Goal: Task Accomplishment & Management: Use online tool/utility

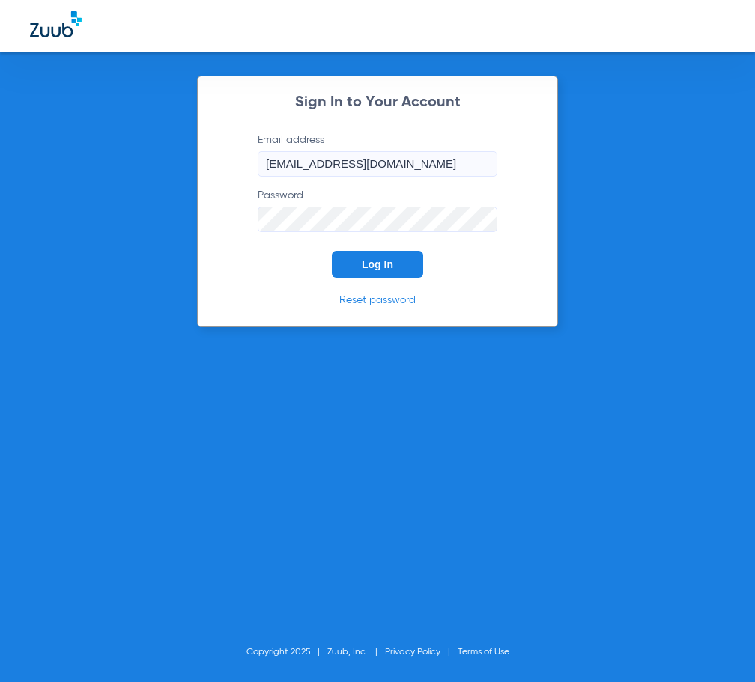
click at [362, 266] on span "Log In" at bounding box center [377, 264] width 31 height 12
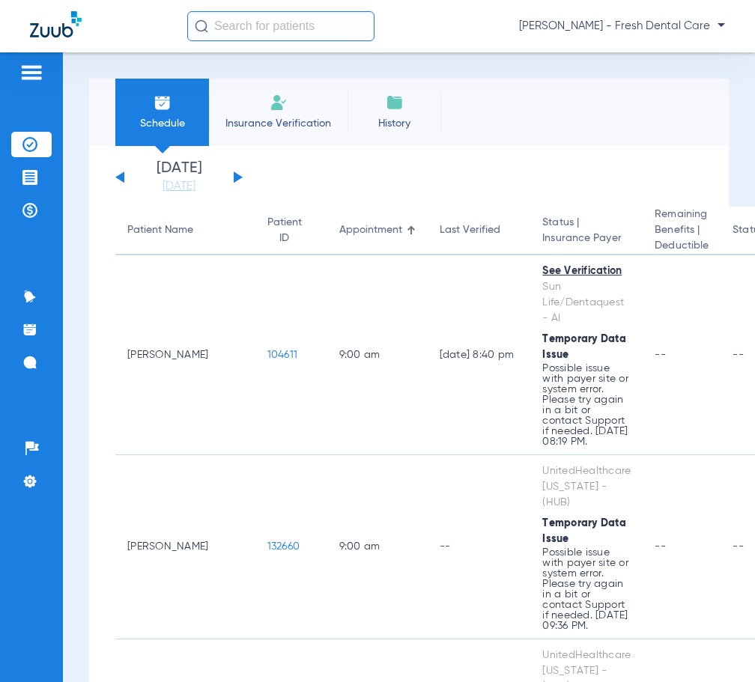
click at [267, 32] on input "text" at bounding box center [280, 26] width 187 height 30
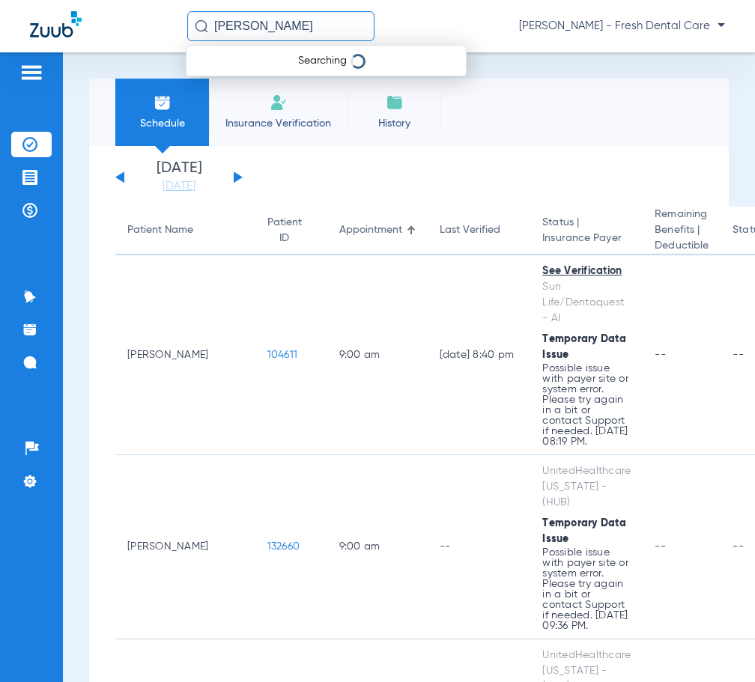
type input "[PERSON_NAME]"
click at [384, 19] on div "[PERSON_NAME] Searching [PERSON_NAME] - Fresh Dental Care" at bounding box center [456, 26] width 538 height 30
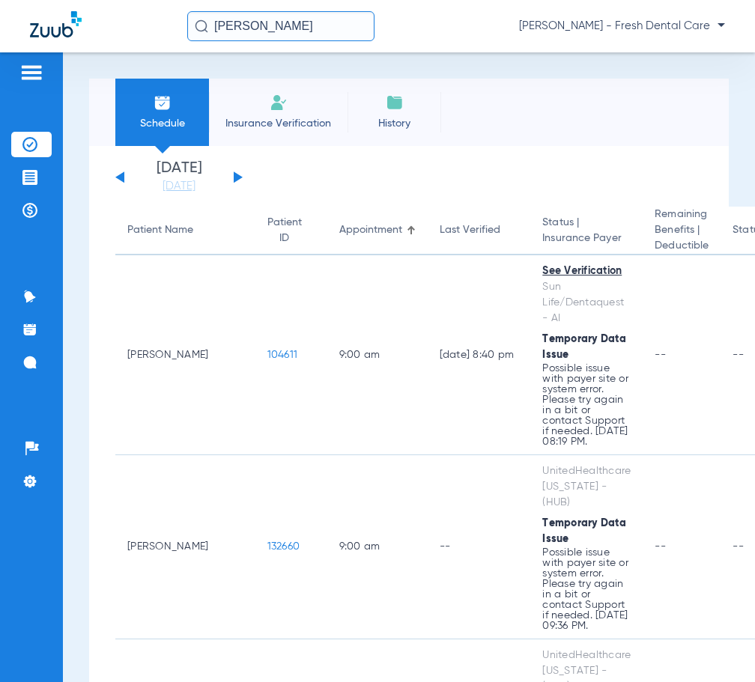
click at [353, 28] on input "[PERSON_NAME]" at bounding box center [280, 26] width 187 height 30
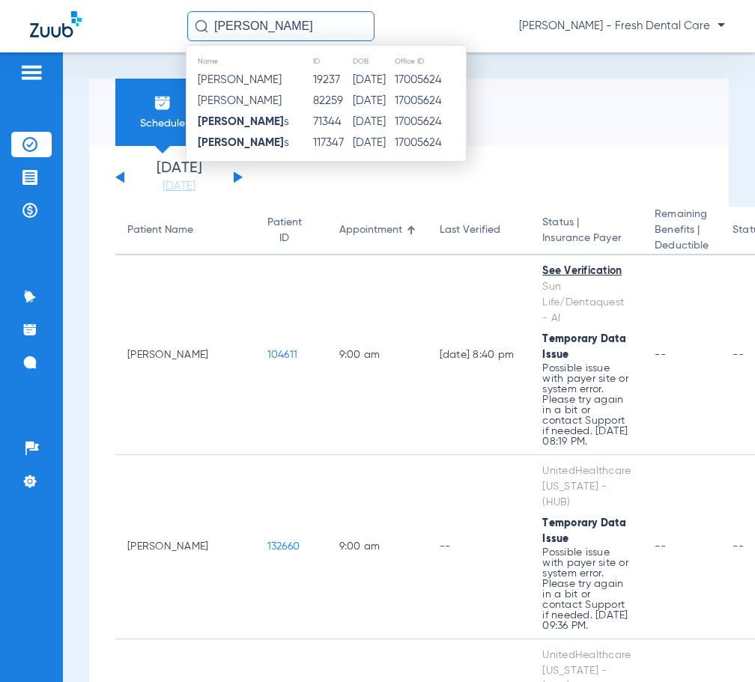
click at [347, 27] on input "[PERSON_NAME]" at bounding box center [280, 26] width 187 height 30
click at [344, 101] on td "82259" at bounding box center [331, 101] width 39 height 21
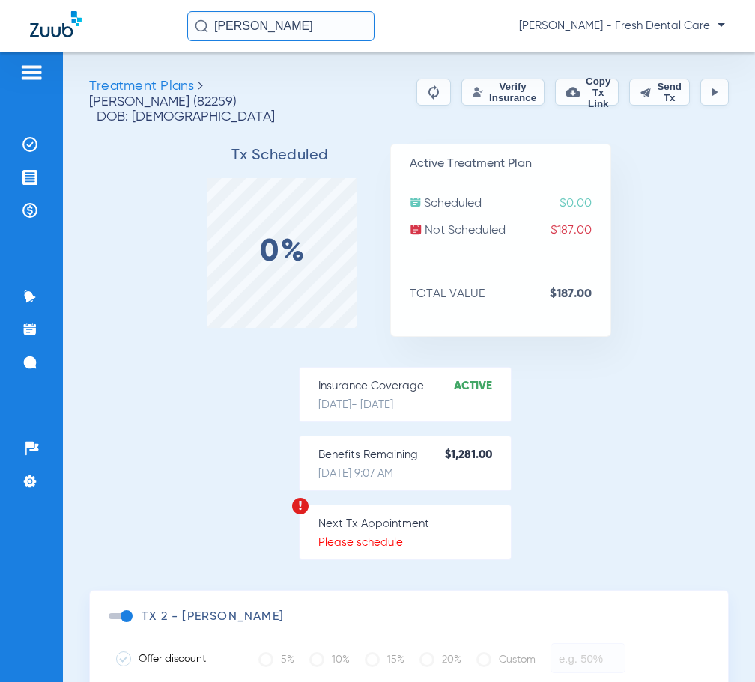
click at [466, 81] on button "Verify Insurance" at bounding box center [502, 92] width 83 height 27
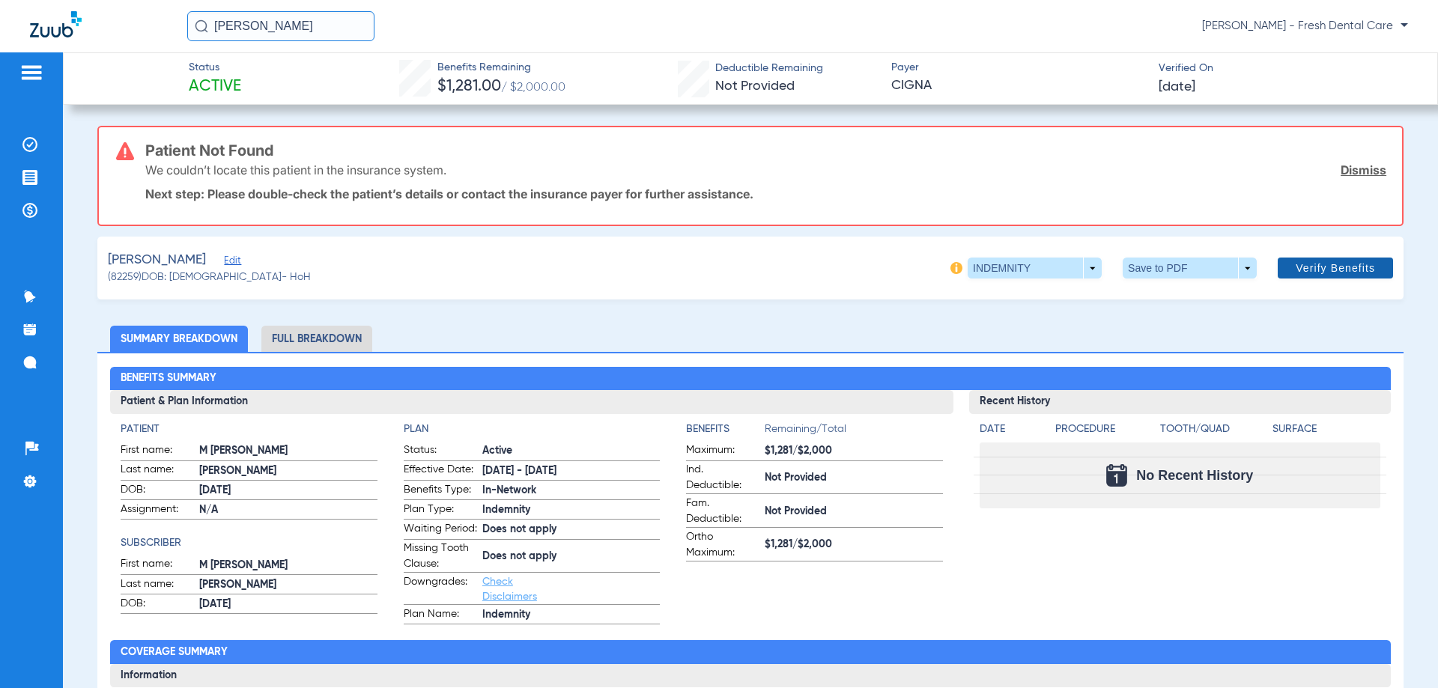
click at [754, 274] on span "Verify Benefits" at bounding box center [1335, 268] width 79 height 12
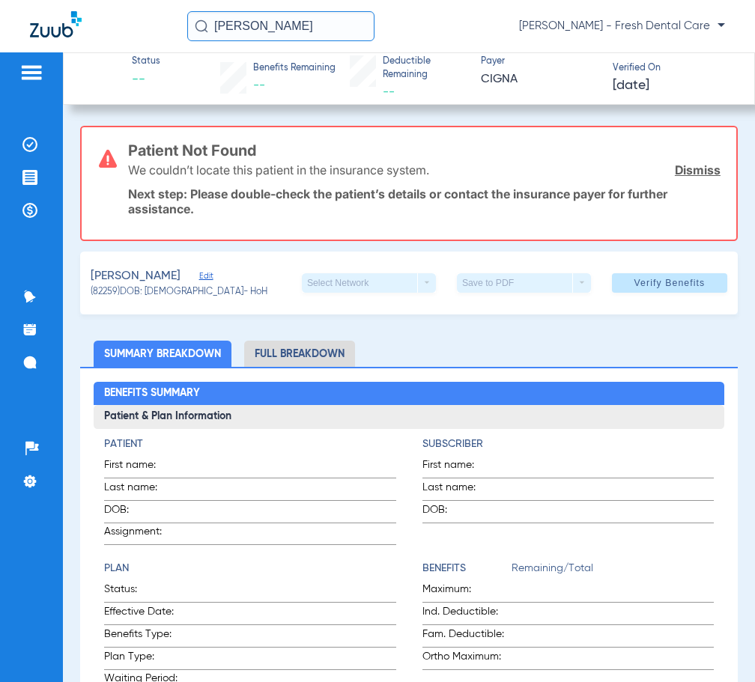
click at [312, 27] on input "[PERSON_NAME]" at bounding box center [280, 26] width 187 height 30
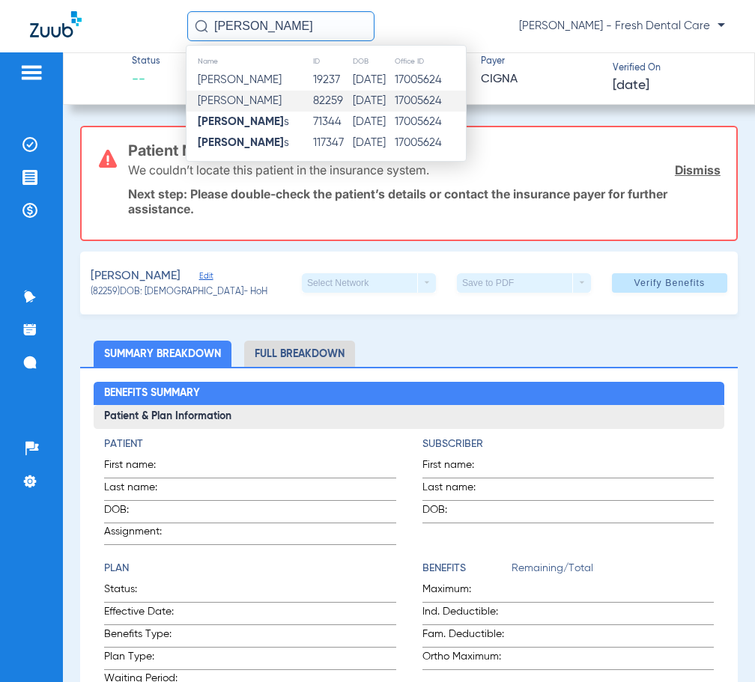
click at [282, 99] on span "[PERSON_NAME]" at bounding box center [240, 100] width 84 height 11
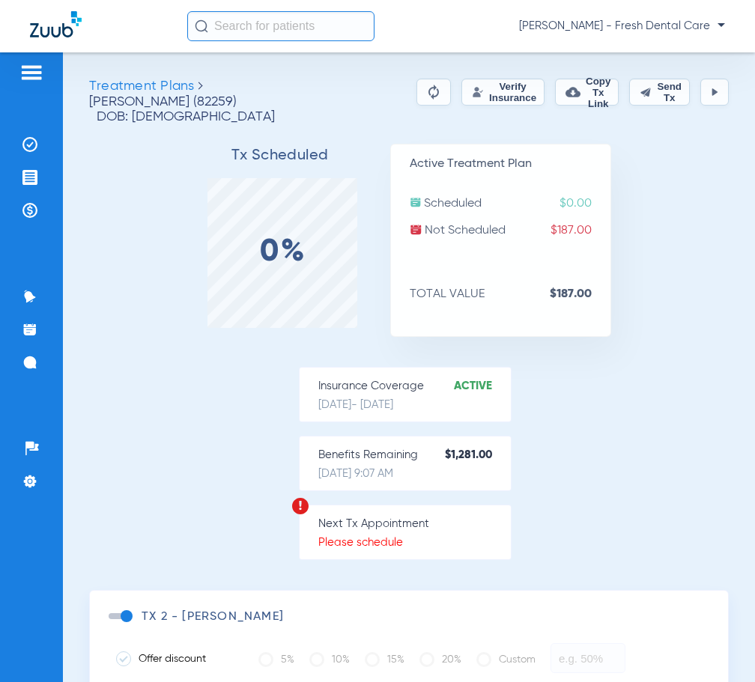
click at [470, 103] on button "Verify Insurance" at bounding box center [502, 92] width 83 height 27
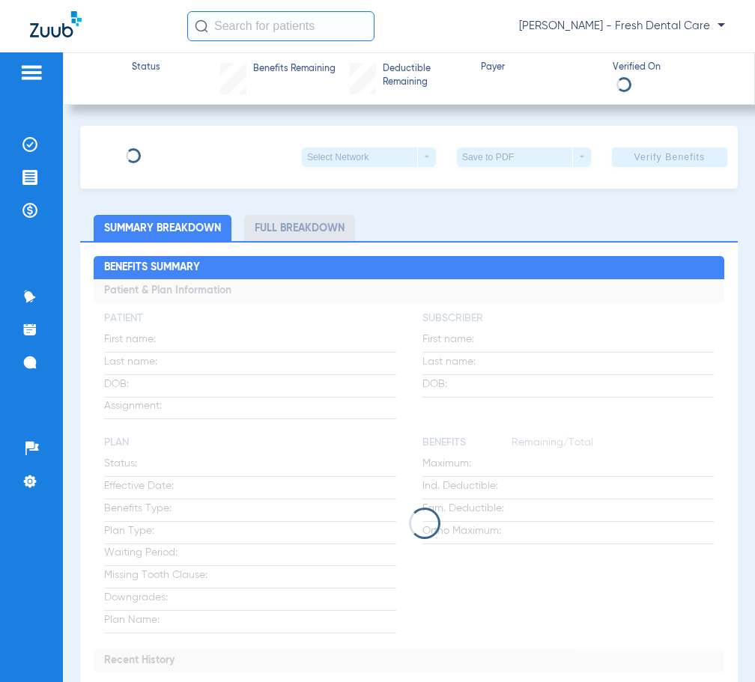
type input "[PERSON_NAME]"
type input "[DATE]"
type input "36514262"
type input "038"
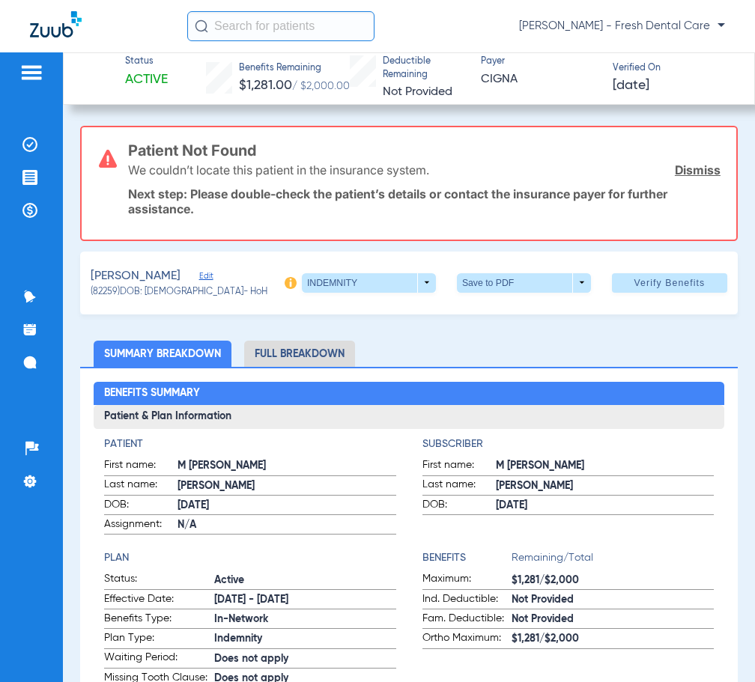
click at [243, 150] on h3 "Patient Not Found" at bounding box center [424, 150] width 592 height 15
click at [213, 278] on span "Edit" at bounding box center [205, 278] width 13 height 14
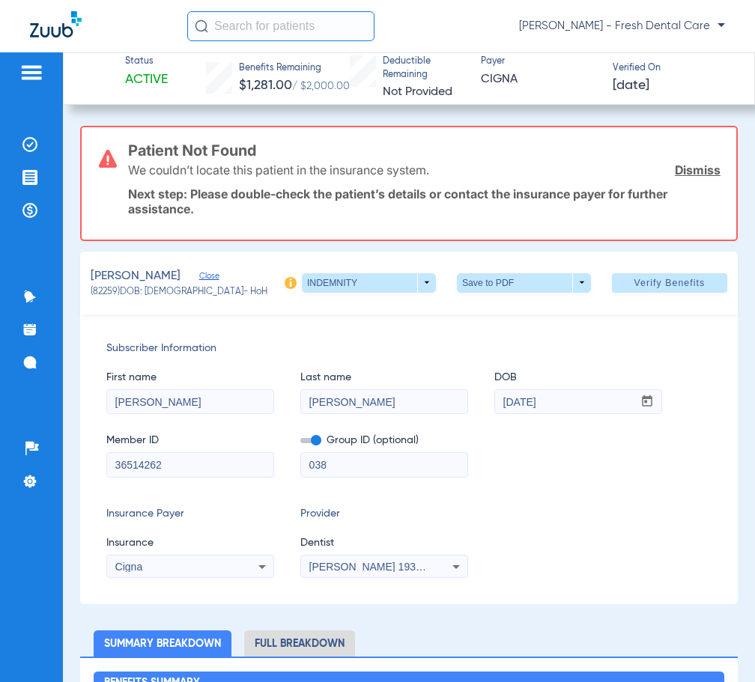
click at [353, 399] on input "[PERSON_NAME]" at bounding box center [384, 402] width 166 height 24
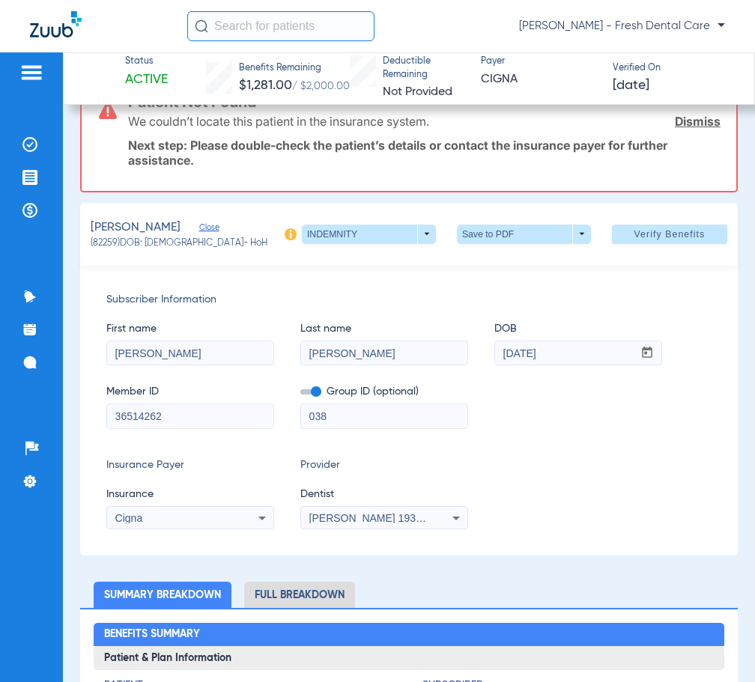
scroll to position [75, 0]
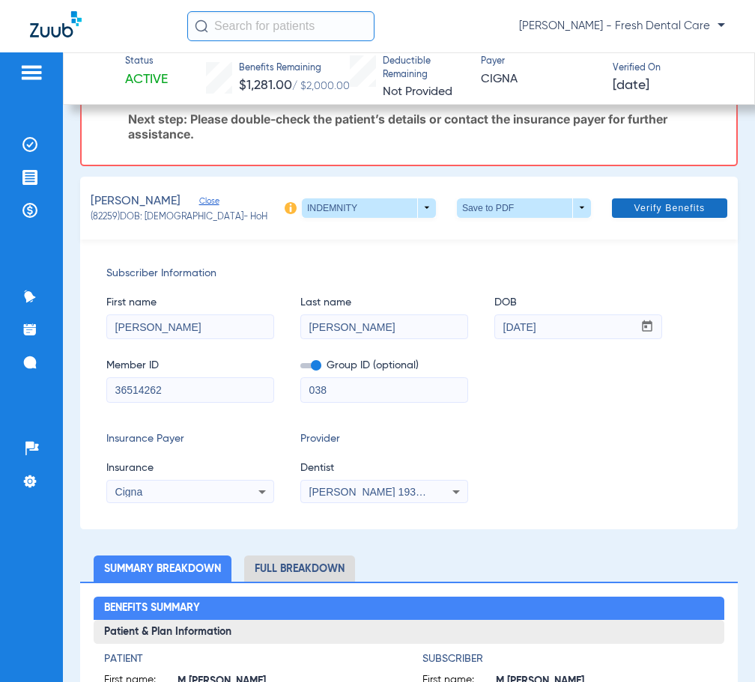
type input "Paredes de Juarez"
click at [649, 204] on span "Verify Benefits" at bounding box center [669, 208] width 71 height 12
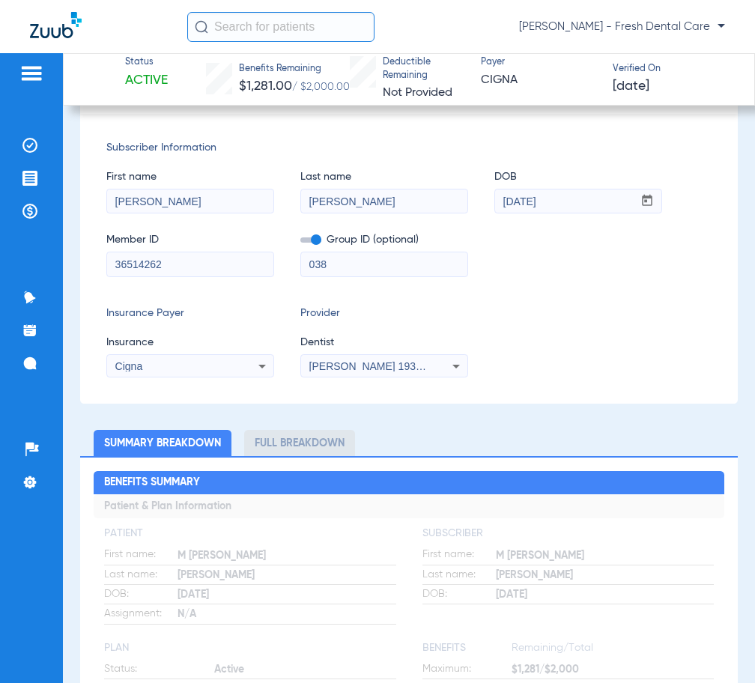
scroll to position [0, 0]
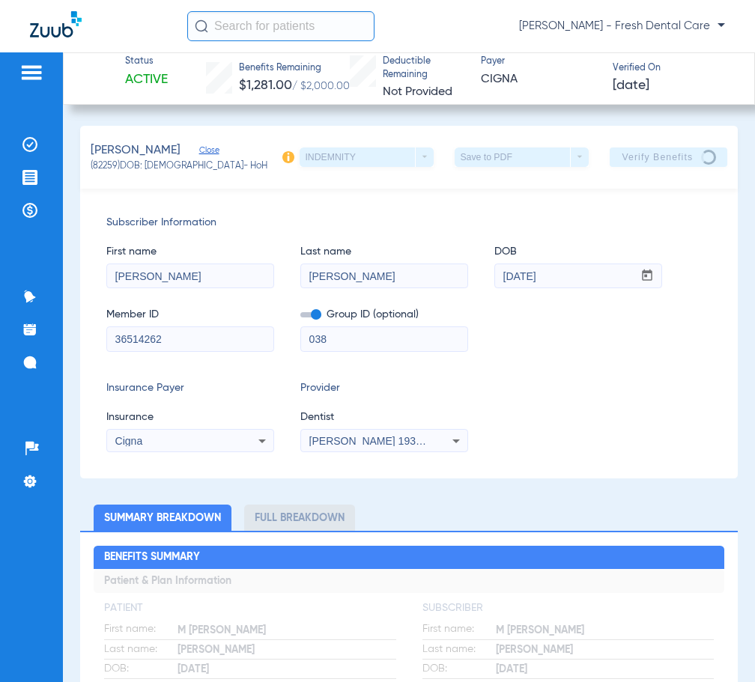
click at [270, 36] on input "text" at bounding box center [280, 26] width 187 height 30
click at [27, 150] on img at bounding box center [29, 144] width 15 height 15
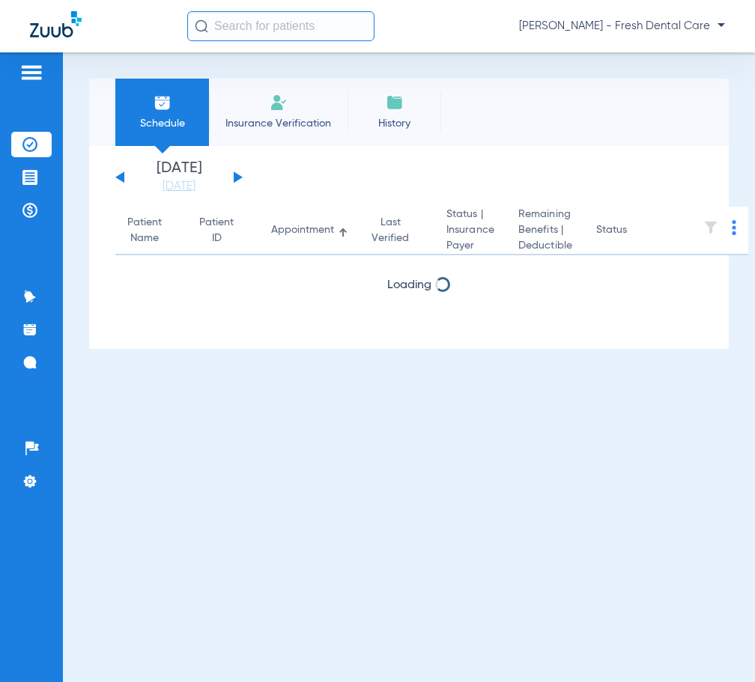
click at [261, 140] on li "Insurance Verification" at bounding box center [278, 112] width 139 height 67
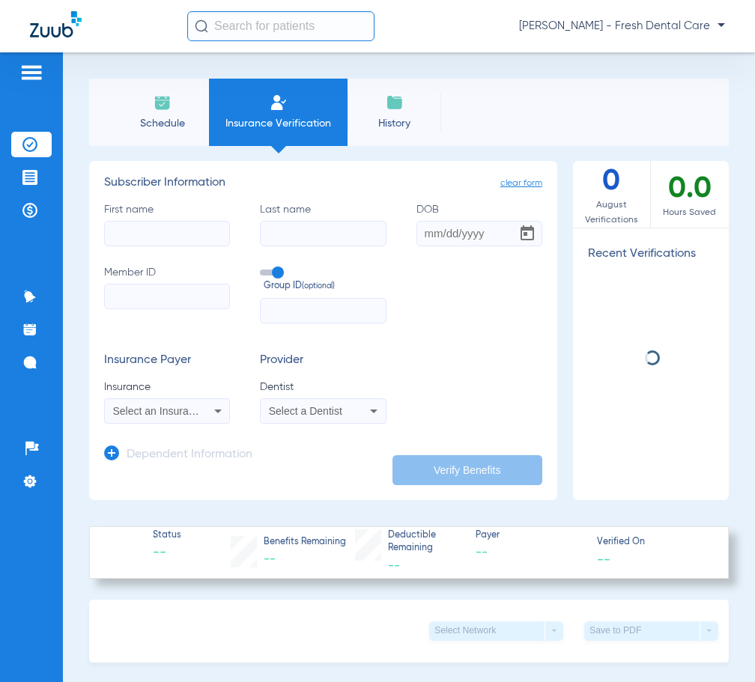
click at [266, 136] on li "Insurance Verification" at bounding box center [278, 112] width 139 height 67
click at [177, 223] on input "First name" at bounding box center [167, 233] width 126 height 25
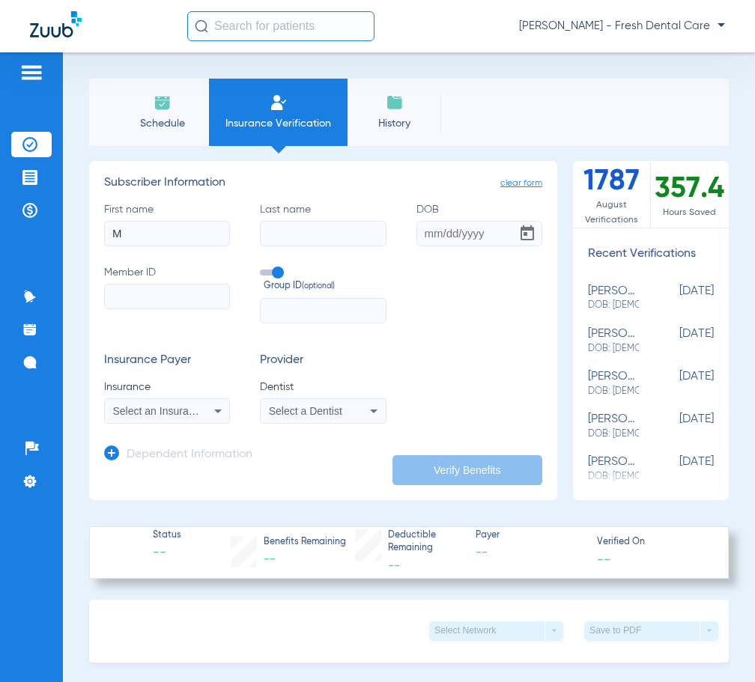
type input "M"
type input "Paredes de Juarez"
type input "[DATE]"
click at [166, 302] on input "Member ID" at bounding box center [167, 296] width 126 height 25
paste input "36514262"
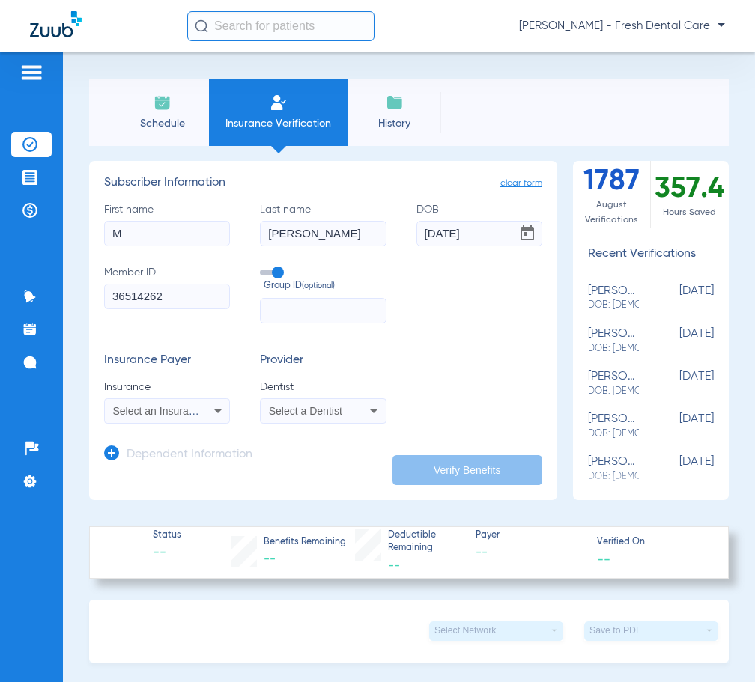
type input "36514262"
click at [189, 411] on span "Select an Insurance" at bounding box center [159, 411] width 93 height 12
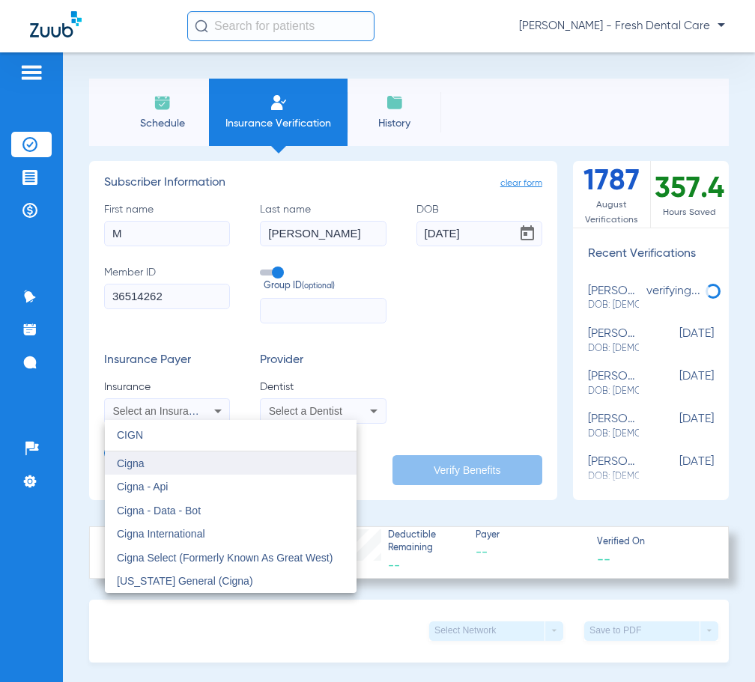
type input "CIGN"
click at [157, 455] on mat-option "Cigna" at bounding box center [231, 464] width 252 height 24
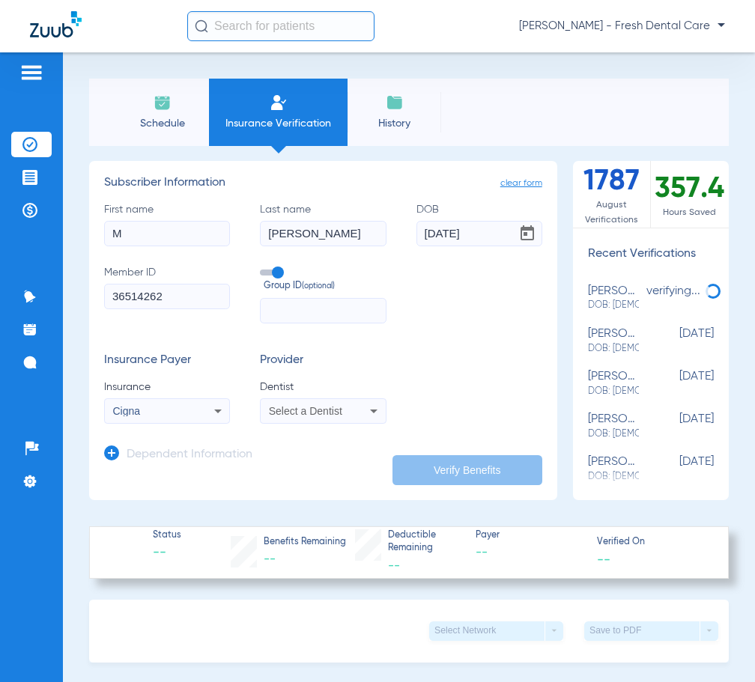
click at [308, 418] on div "Select a Dentist" at bounding box center [323, 411] width 124 height 18
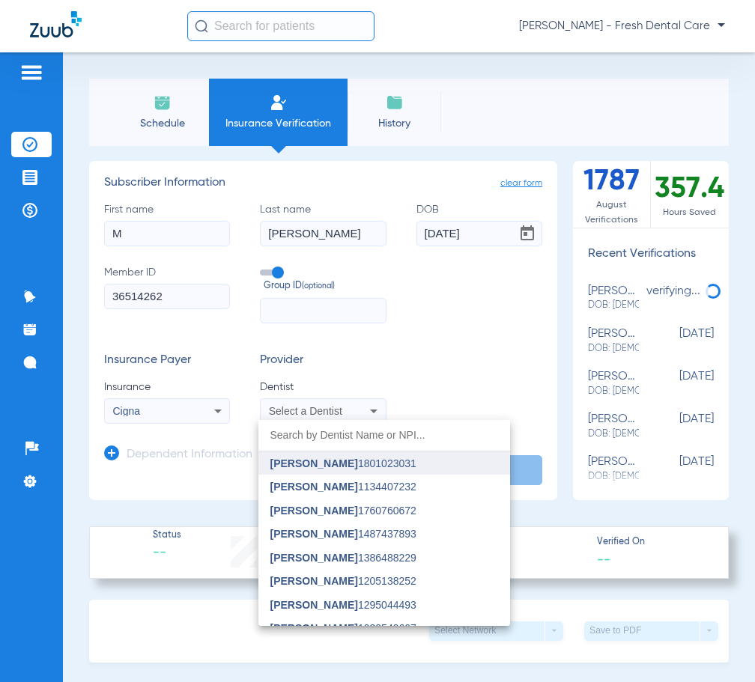
click at [309, 467] on span "Joseph Nguyen" at bounding box center [314, 464] width 88 height 12
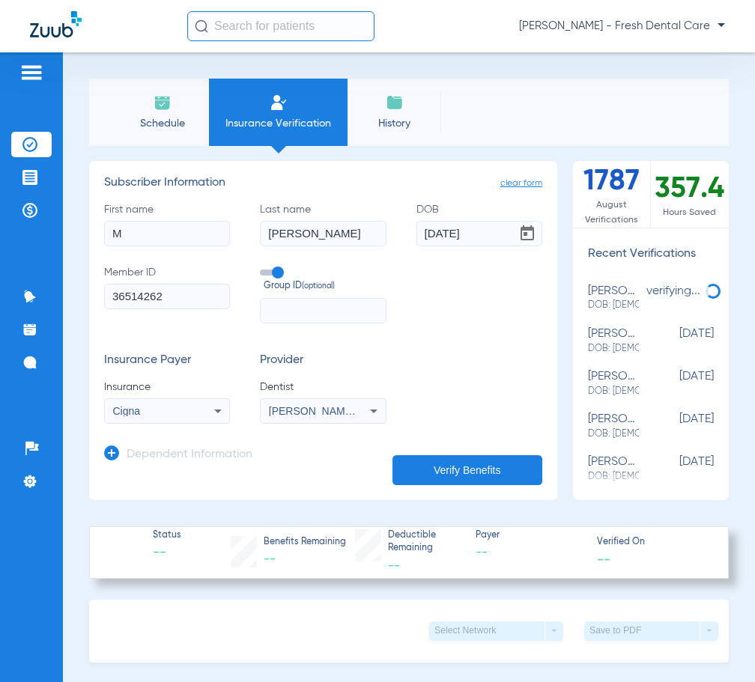
click at [425, 467] on button "Verify Benefits" at bounding box center [467, 470] width 150 height 30
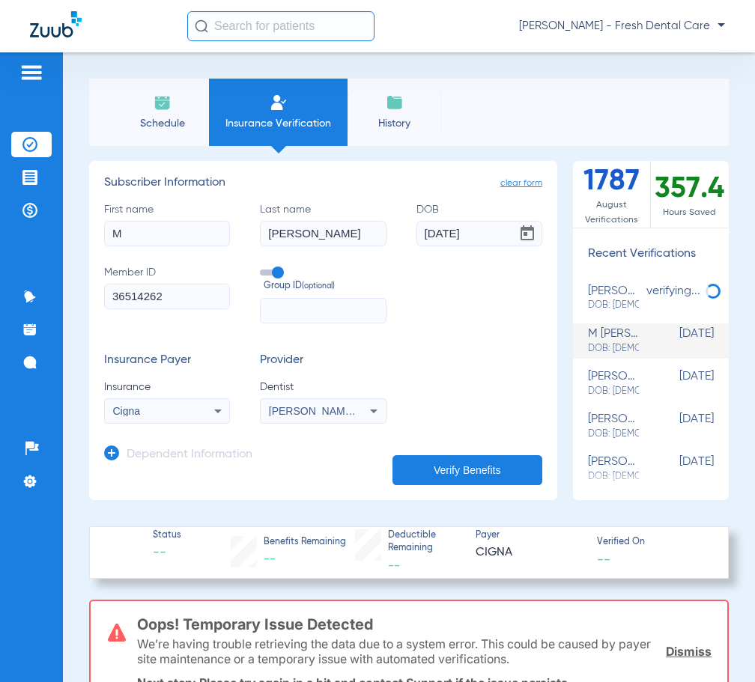
click at [413, 459] on button "Verify Benefits" at bounding box center [467, 470] width 150 height 30
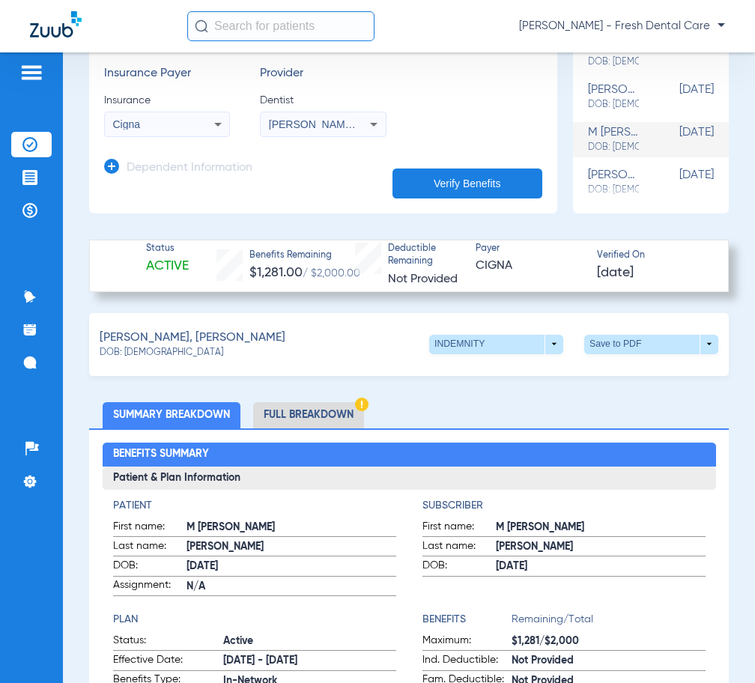
scroll to position [300, 0]
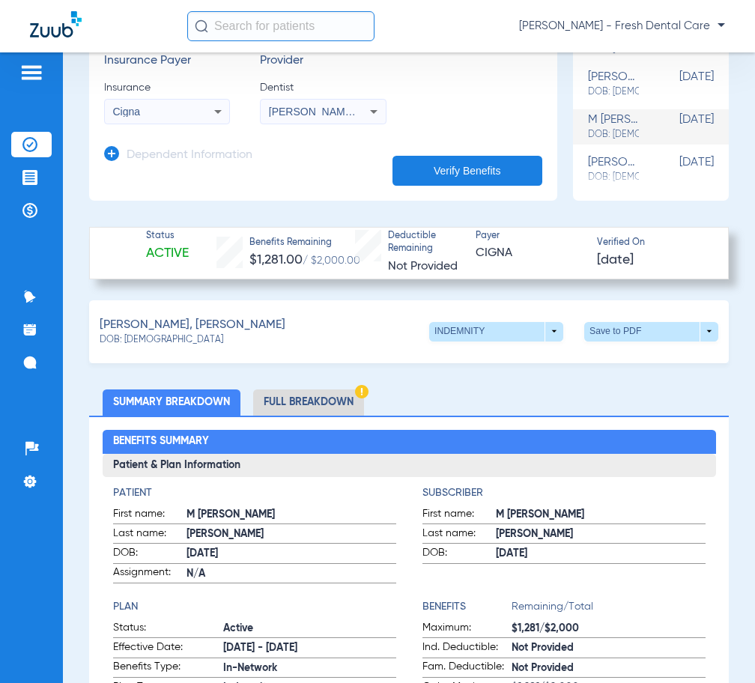
click at [312, 392] on li "Full Breakdown" at bounding box center [308, 402] width 111 height 26
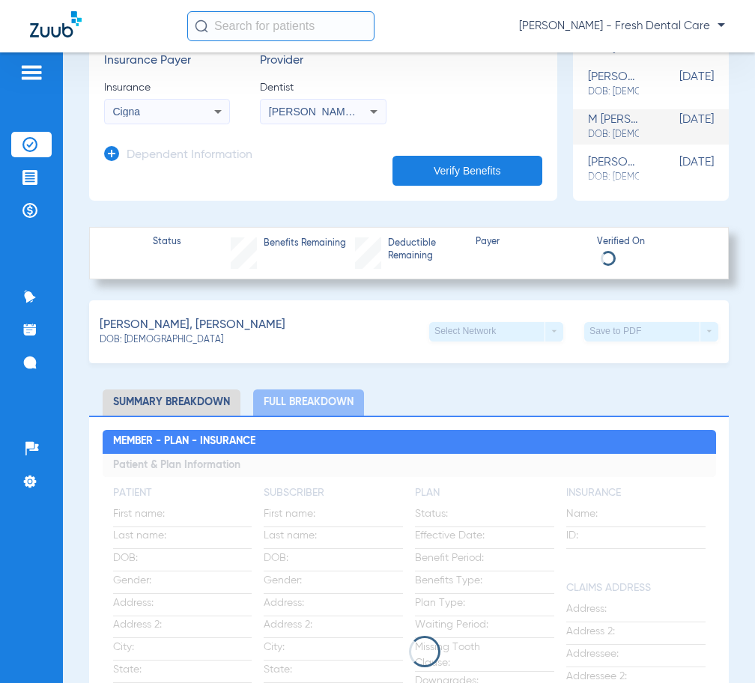
click at [200, 394] on li "Summary Breakdown" at bounding box center [172, 402] width 138 height 26
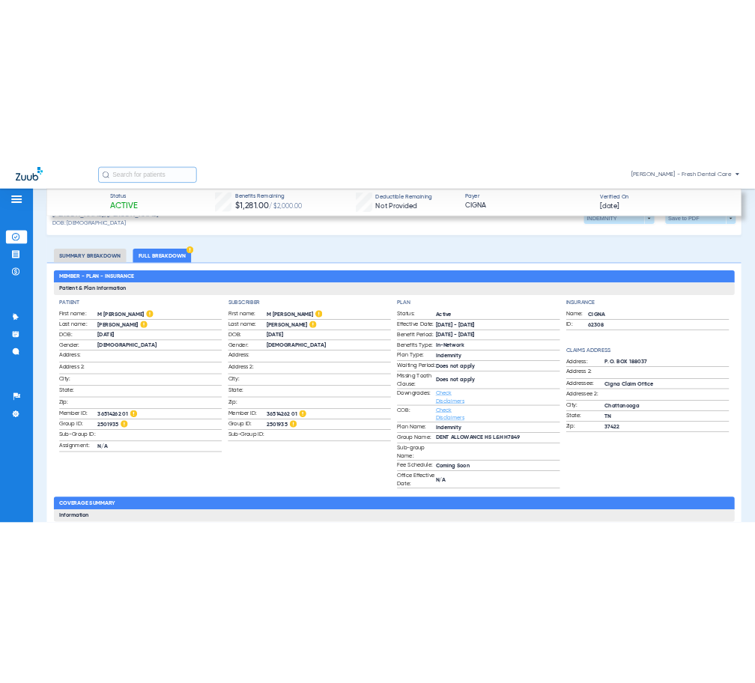
scroll to position [374, 0]
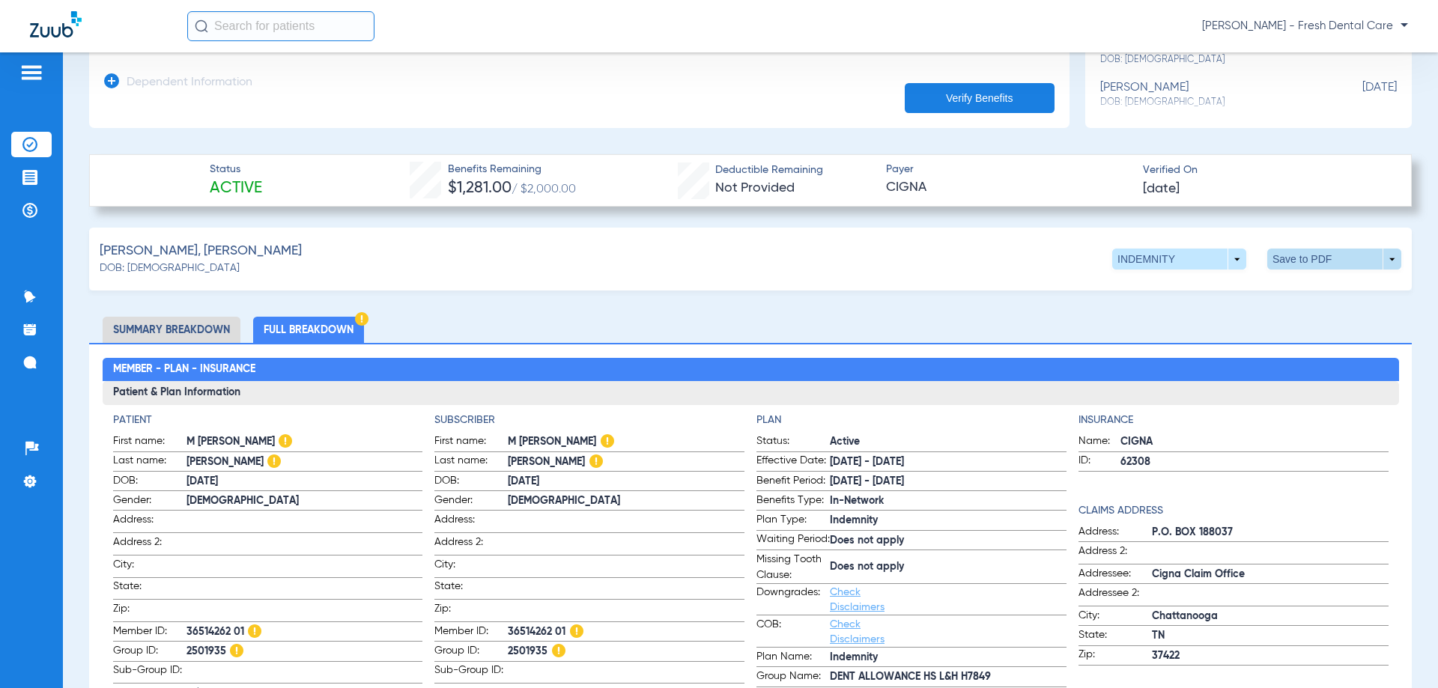
click at [754, 260] on span at bounding box center [1334, 259] width 134 height 21
click at [754, 289] on span "Save to PDF" at bounding box center [1210, 287] width 59 height 10
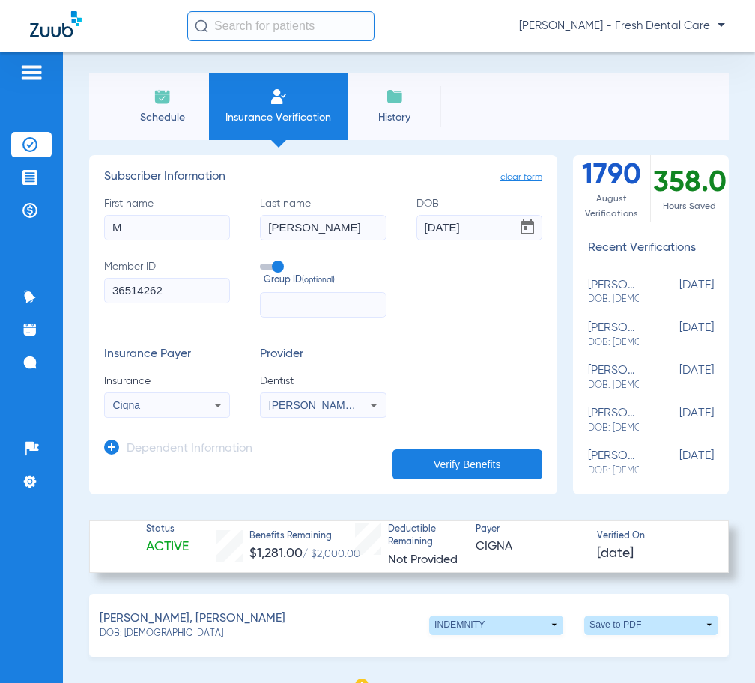
scroll to position [0, 0]
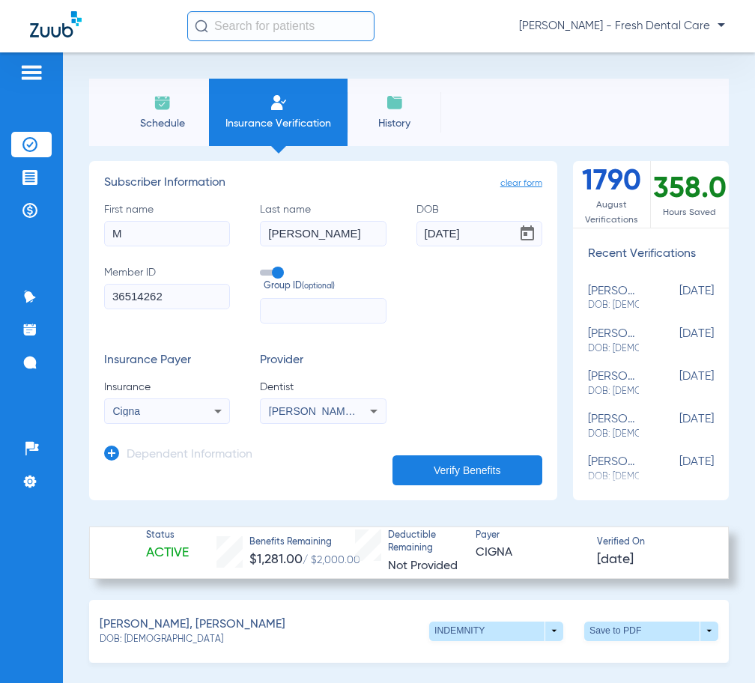
click at [269, 13] on input "text" at bounding box center [280, 26] width 187 height 30
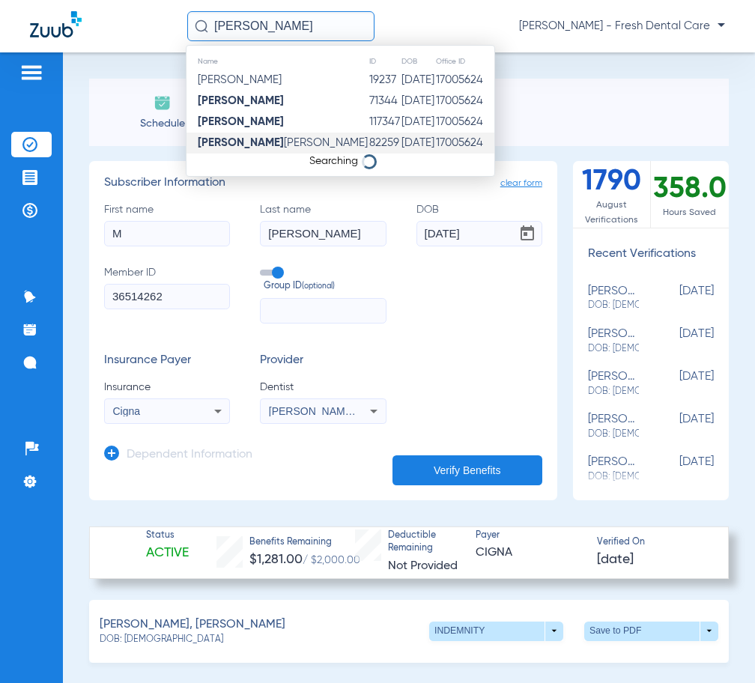
type input "MARIA PAREDES"
click at [314, 142] on span "Maria Paredes De Juarez" at bounding box center [283, 142] width 170 height 11
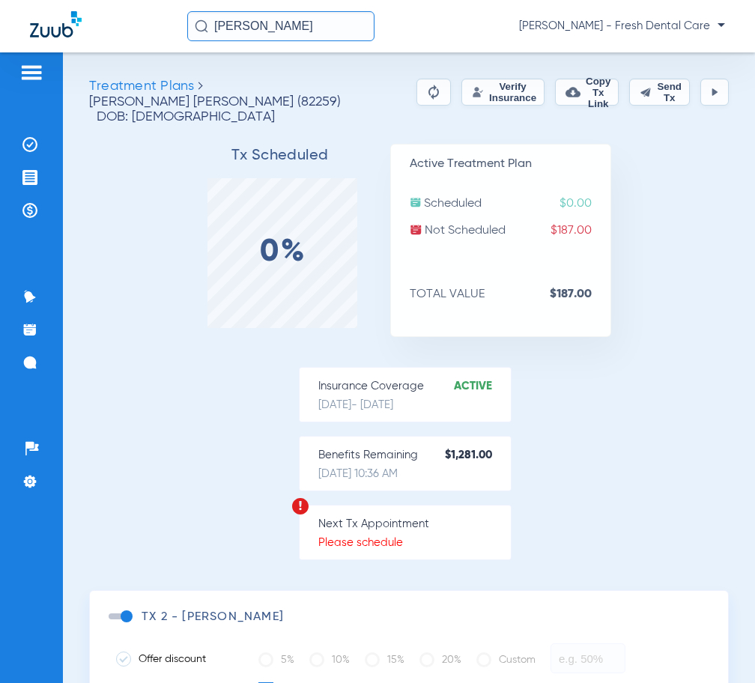
click at [484, 90] on button "Verify Insurance" at bounding box center [502, 92] width 83 height 27
